Goal: Navigation & Orientation: Find specific page/section

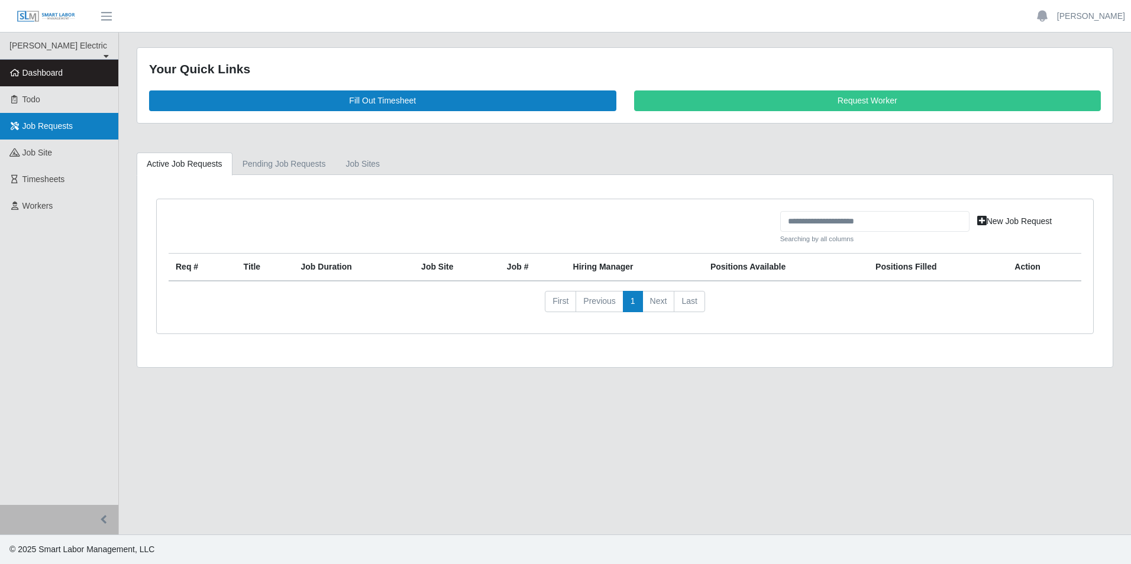
click at [63, 130] on span "Job Requests" at bounding box center [47, 125] width 51 height 9
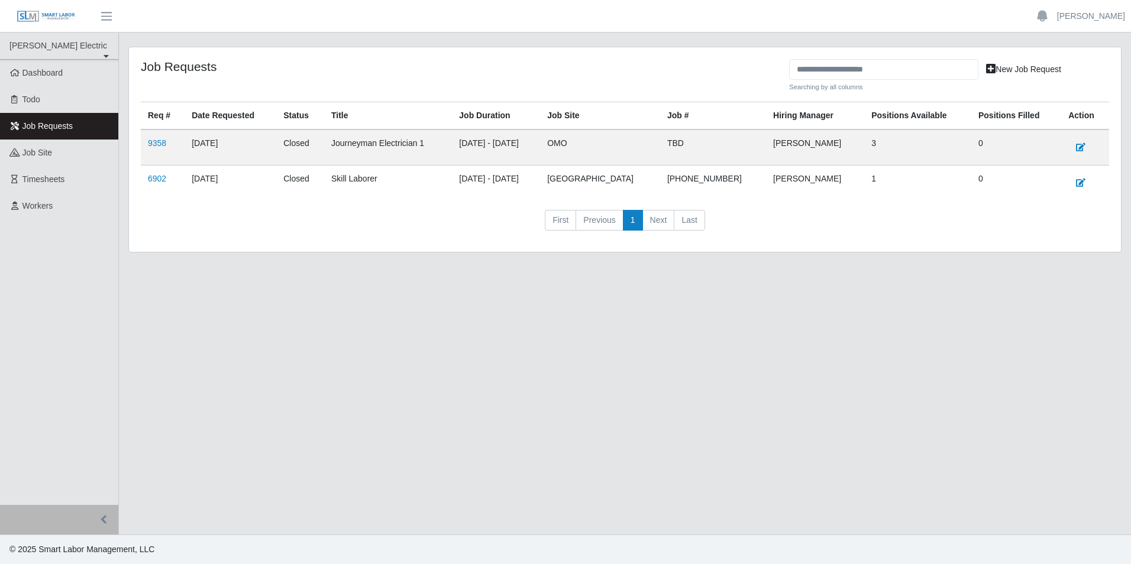
click at [937, 349] on main "Job Requests Searching by all columns New Job Request Req # Date Requested Stat…" at bounding box center [625, 284] width 1012 height 502
click at [28, 149] on span "job site" at bounding box center [37, 152] width 30 height 9
